Goal: Information Seeking & Learning: Learn about a topic

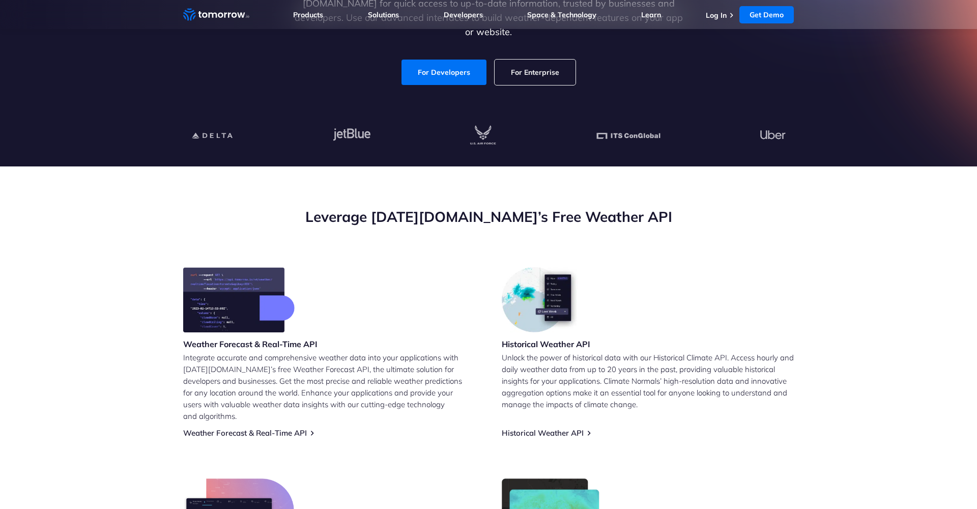
scroll to position [209, 0]
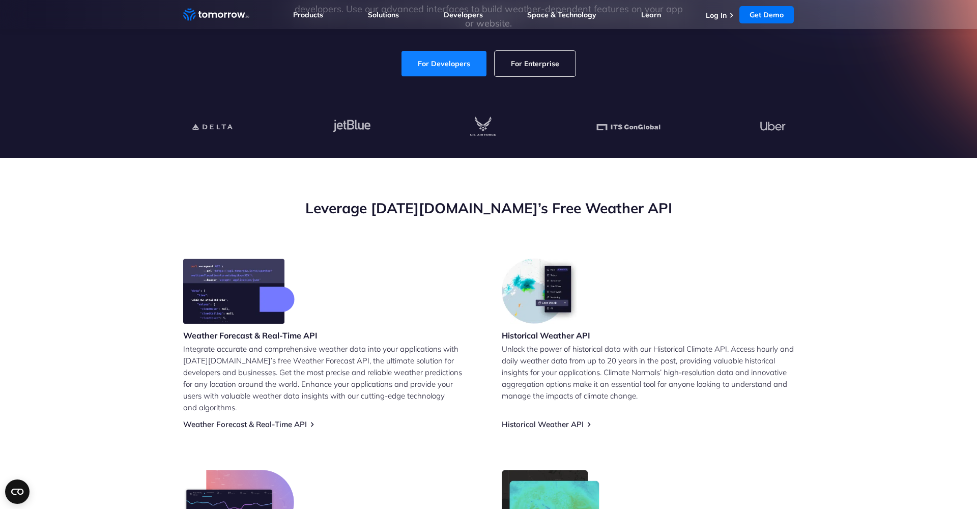
click at [451, 51] on link "For Developers" at bounding box center [444, 63] width 85 height 25
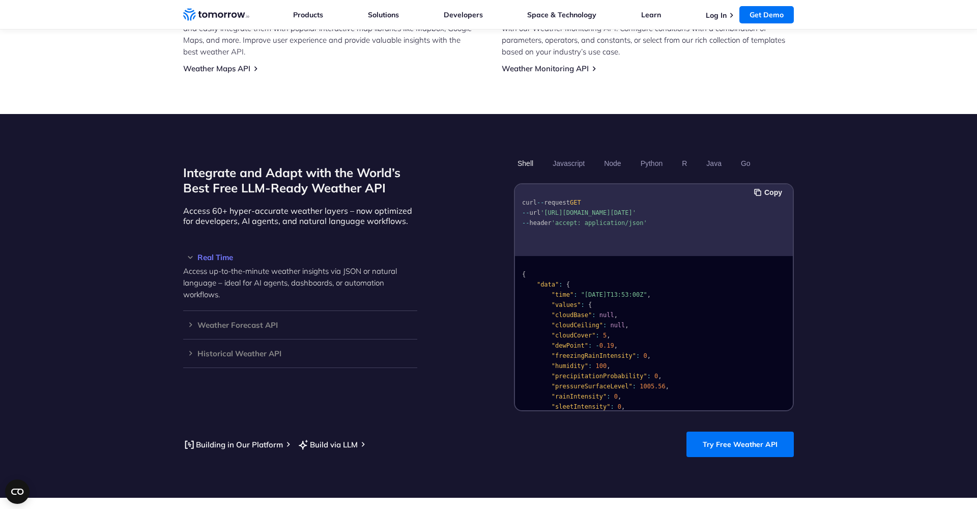
scroll to position [801, 0]
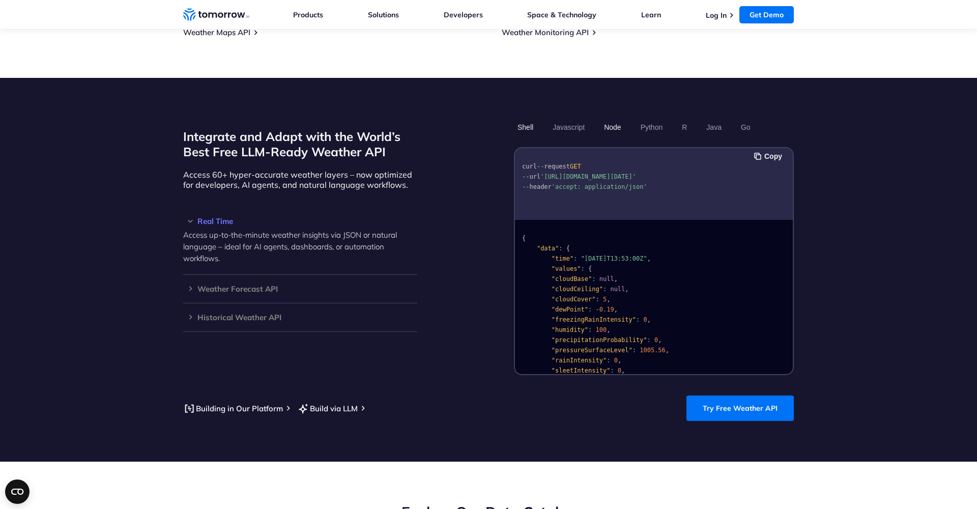
click at [617, 119] on button "Node" at bounding box center [613, 127] width 24 height 17
click at [574, 119] on button "Javascript" at bounding box center [568, 127] width 39 height 17
click at [663, 119] on button "Python" at bounding box center [652, 127] width 30 height 17
click at [804, 220] on section "Integrate and Adapt with the World’s Best Free LLM-Ready Weather API Access 60+…" at bounding box center [488, 270] width 977 height 384
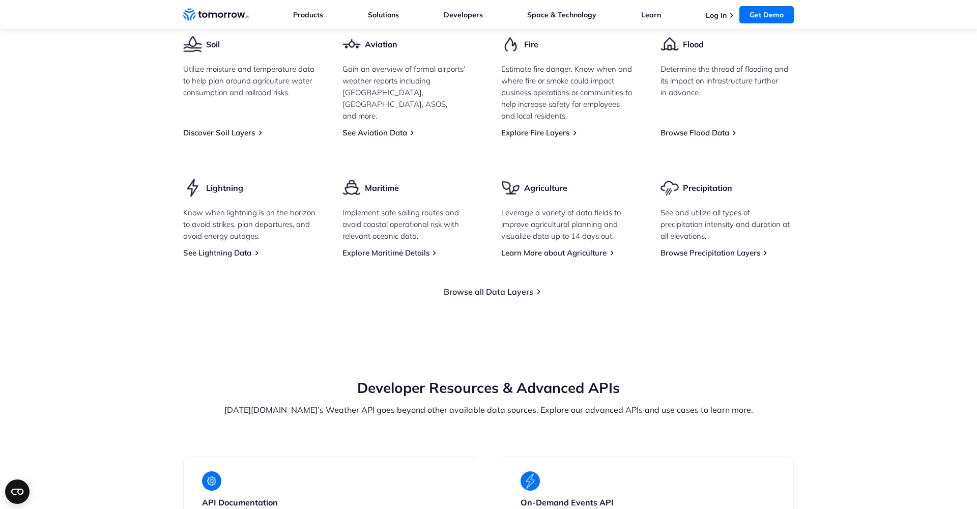
scroll to position [1516, 0]
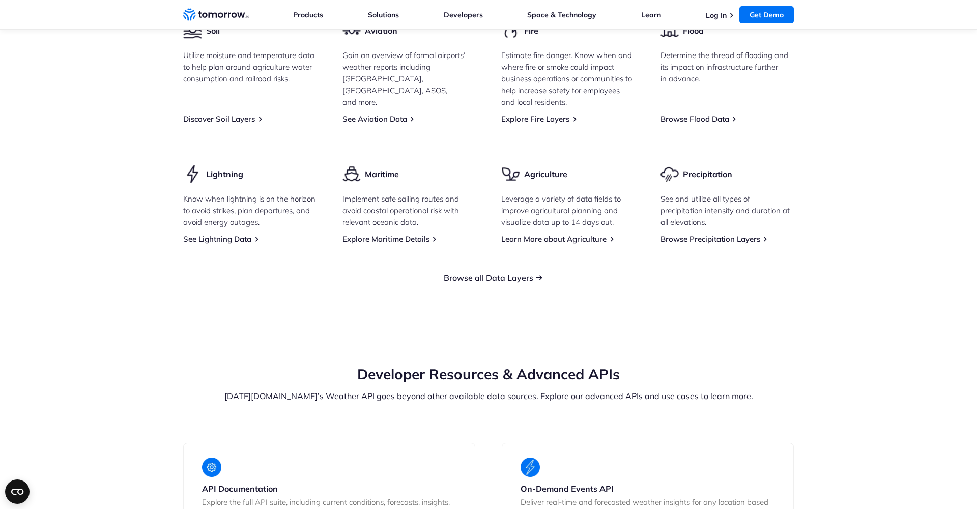
click at [518, 273] on link "Browse all Data Layers" at bounding box center [489, 278] width 90 height 10
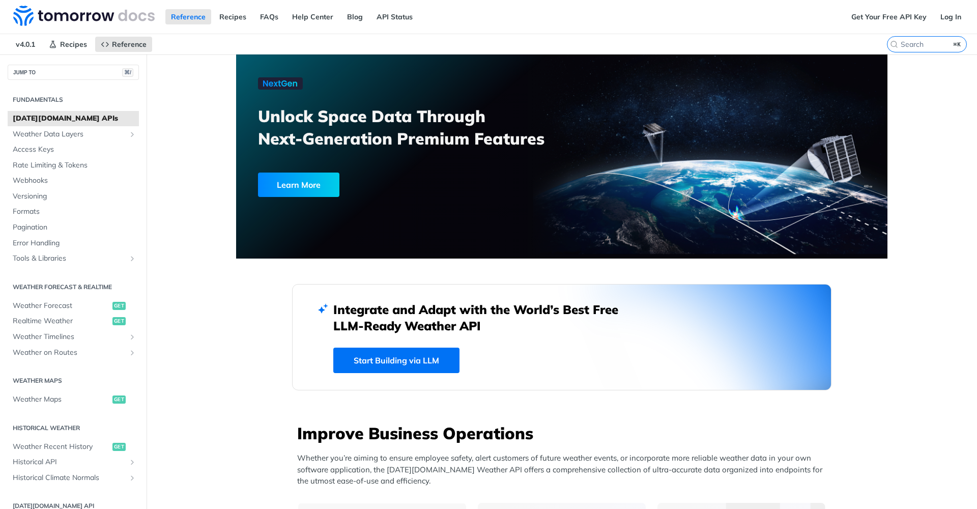
click at [69, 14] on img at bounding box center [84, 16] width 142 height 20
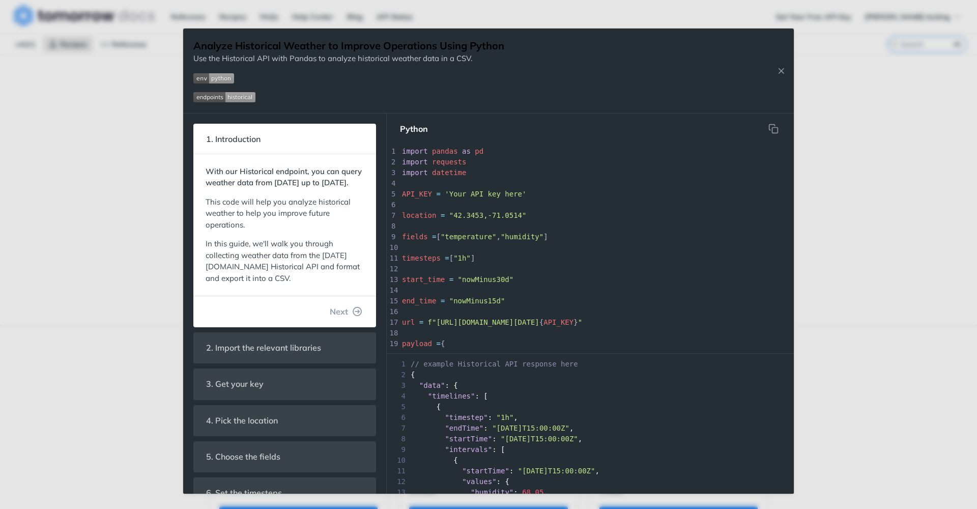
scroll to position [141, 0]
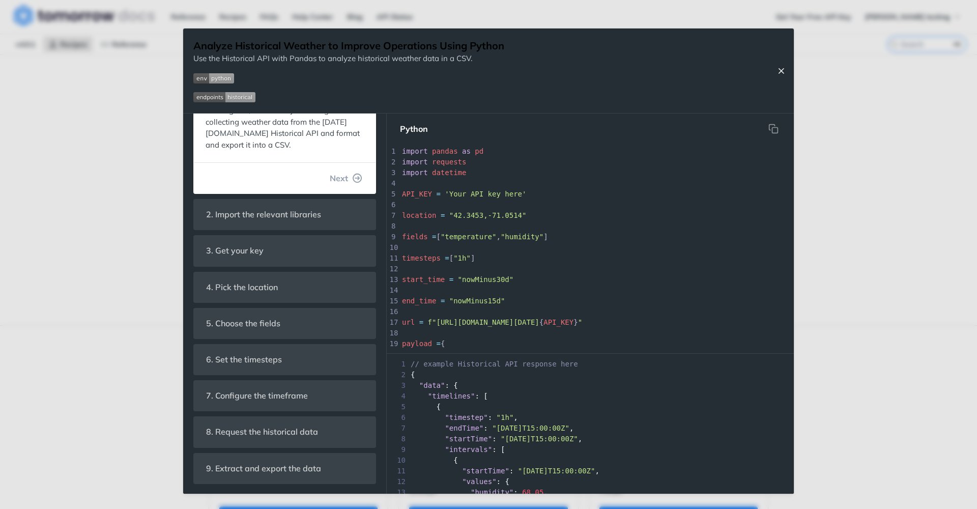
click at [786, 70] on button "Close Recipe" at bounding box center [781, 71] width 15 height 10
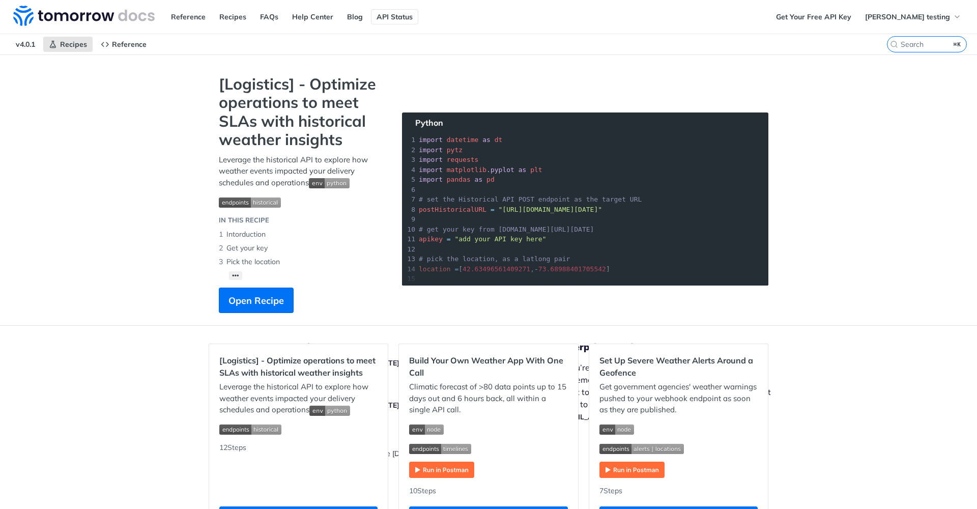
click at [376, 15] on link "API Status" at bounding box center [394, 16] width 47 height 15
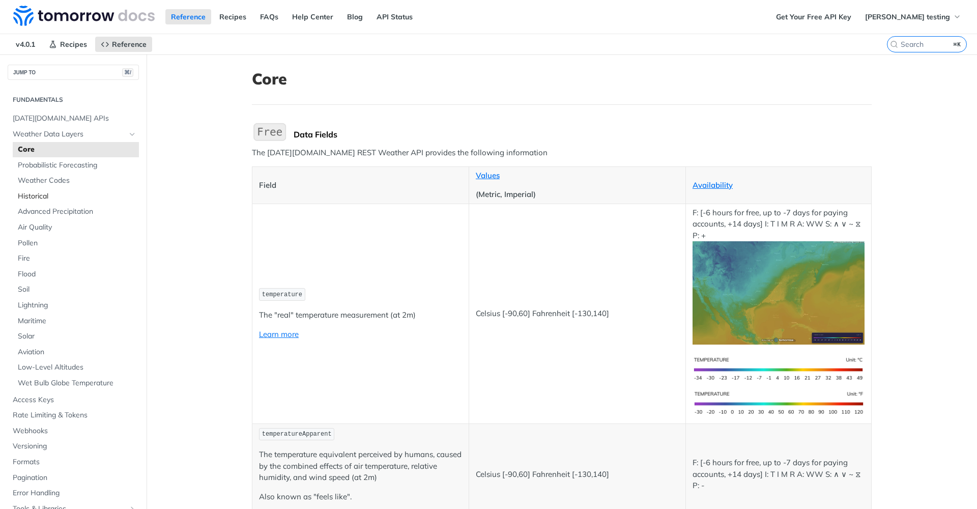
click at [32, 194] on span "Historical" at bounding box center [77, 196] width 119 height 10
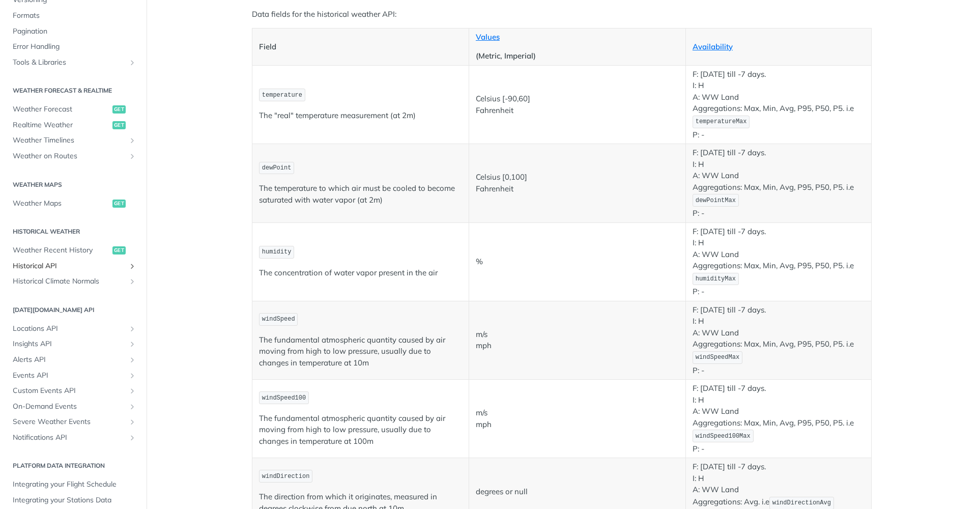
scroll to position [363, 0]
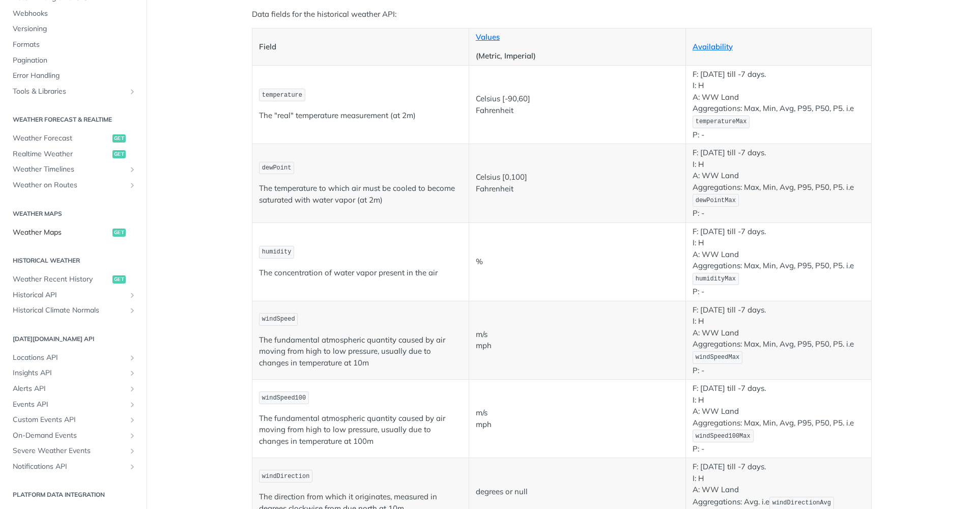
click at [53, 228] on span "Weather Maps" at bounding box center [61, 233] width 97 height 10
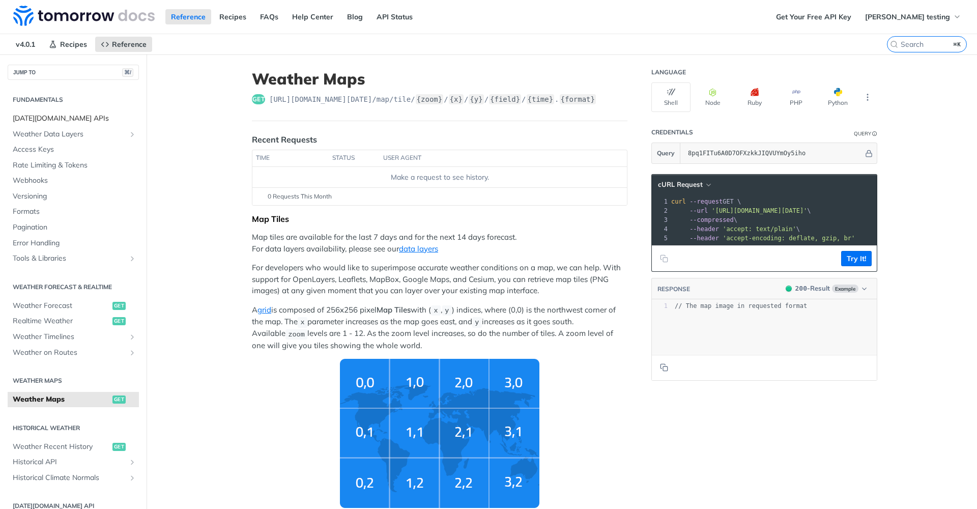
click at [40, 118] on span "[DATE][DOMAIN_NAME] APIs" at bounding box center [75, 119] width 124 height 10
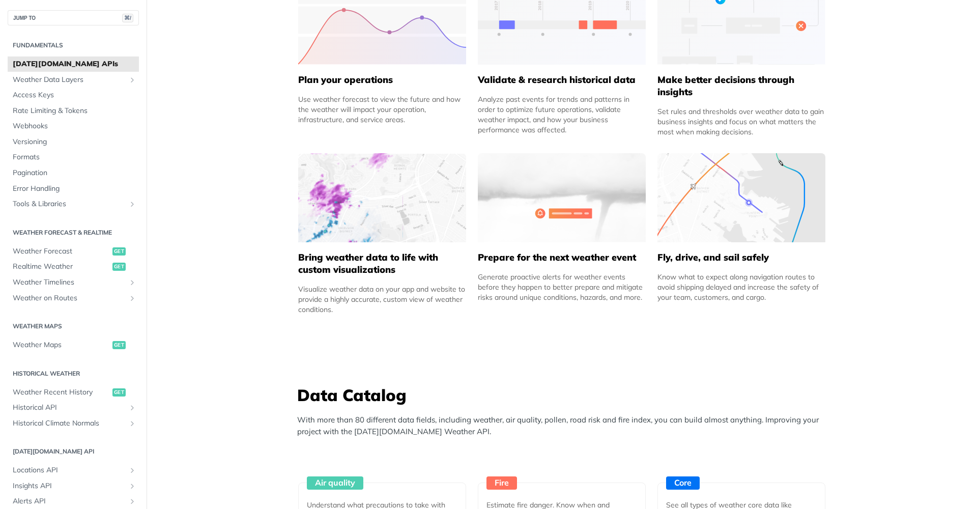
scroll to position [1175, 0]
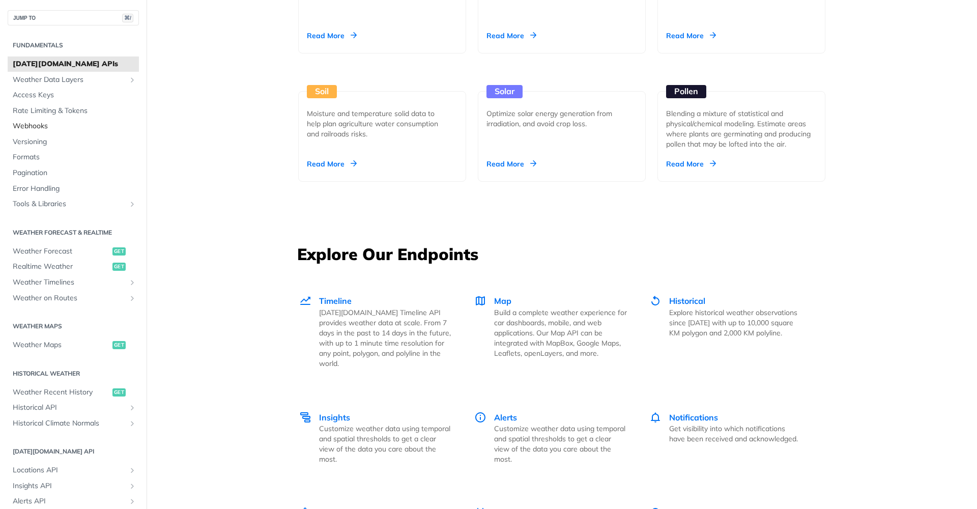
click at [24, 123] on span "Webhooks" at bounding box center [75, 126] width 124 height 10
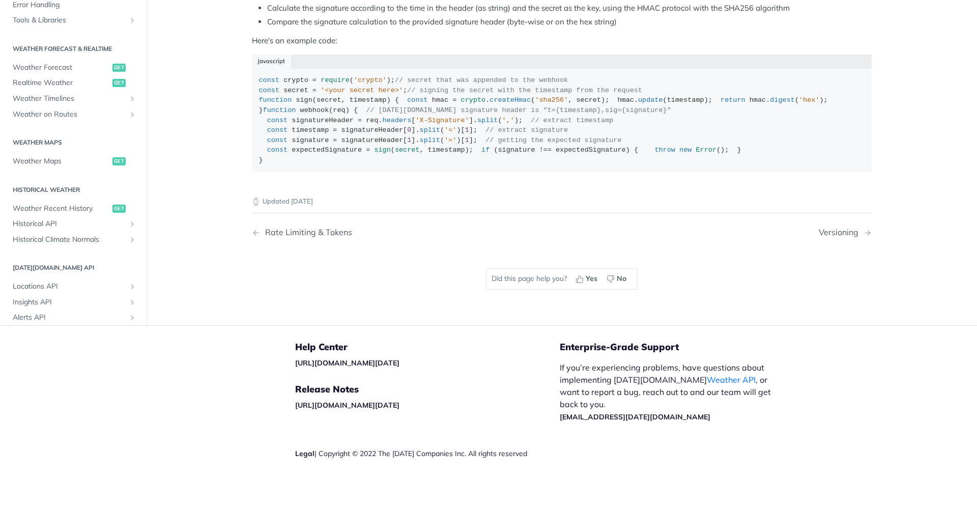
scroll to position [269, 0]
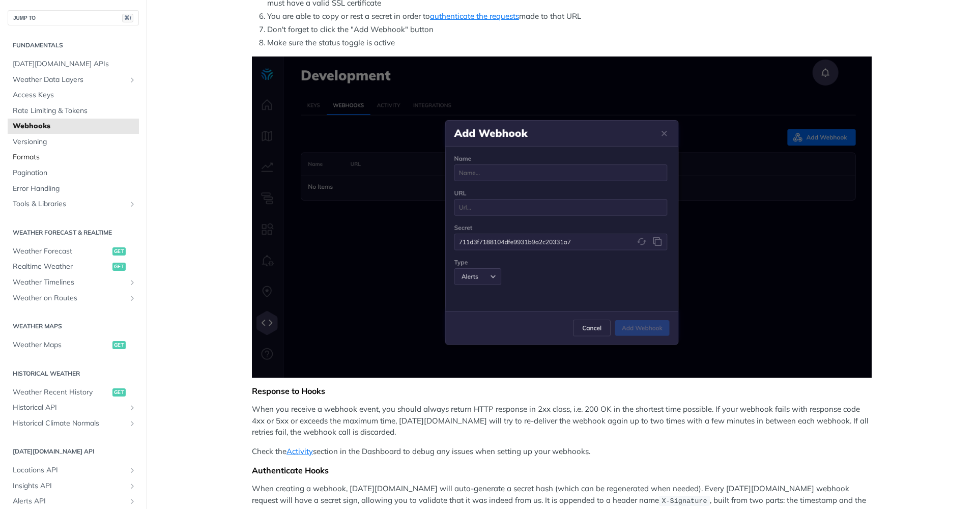
click at [32, 154] on span "Formats" at bounding box center [75, 157] width 124 height 10
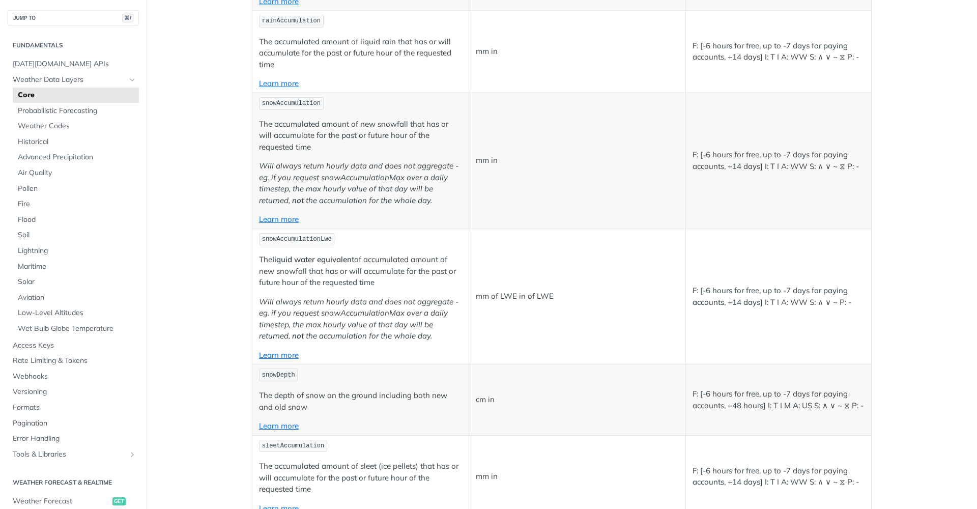
scroll to position [3418, 0]
